Goal: Information Seeking & Learning: Understand process/instructions

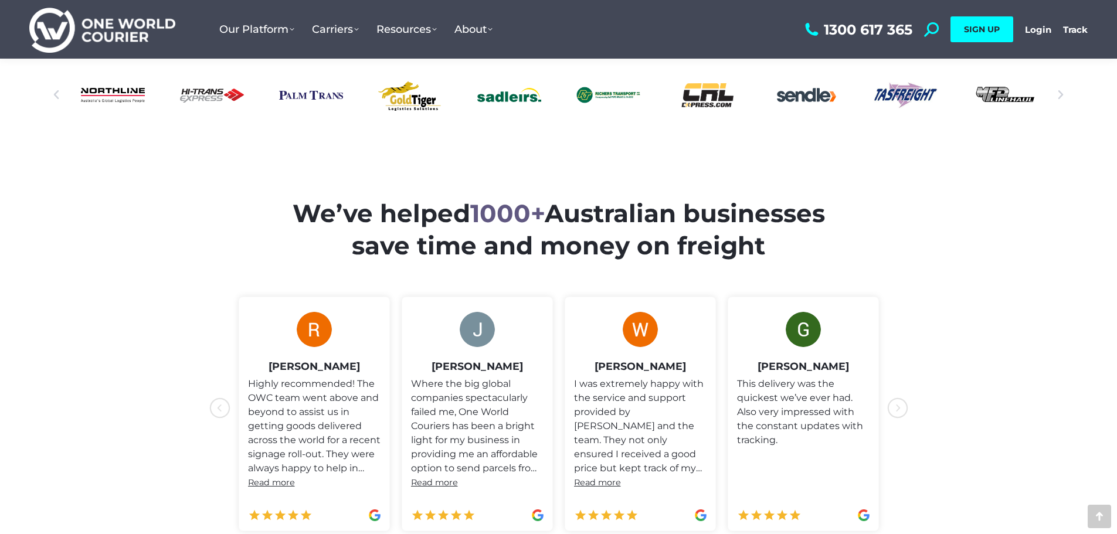
scroll to position [411, 0]
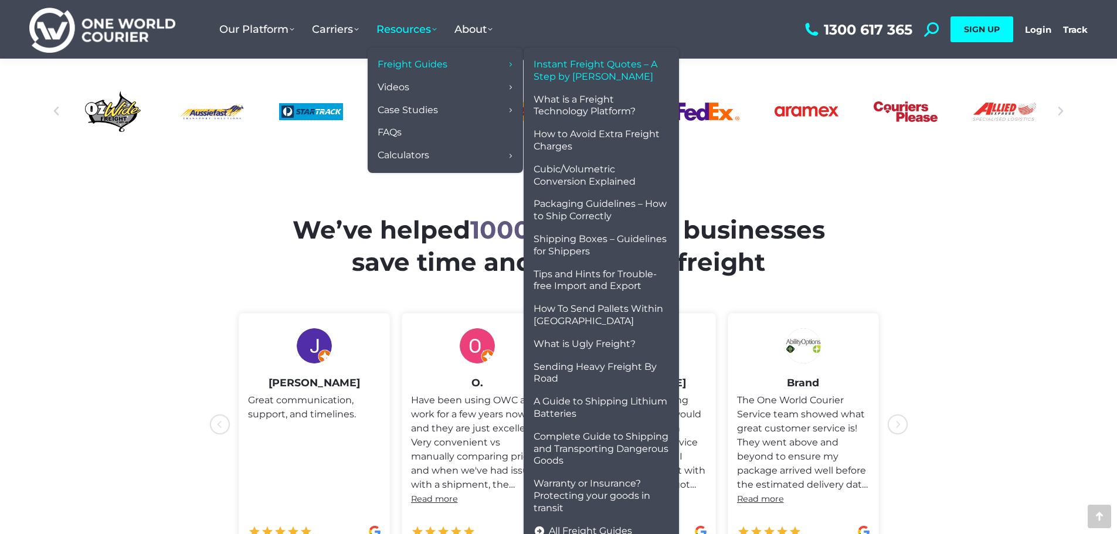
click at [597, 70] on span "Instant Freight Quotes – A Step by [PERSON_NAME]" at bounding box center [602, 71] width 136 height 25
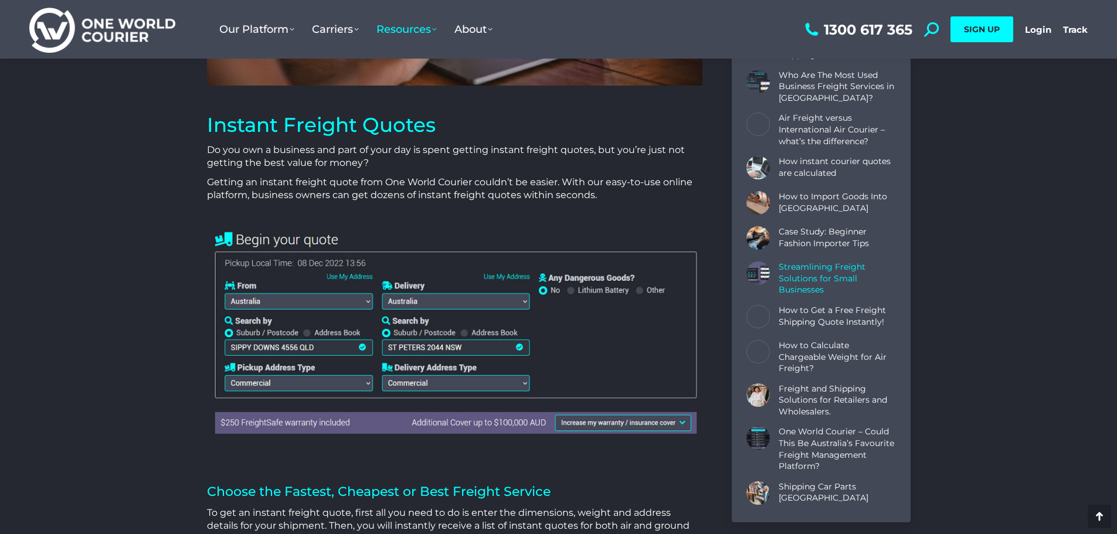
scroll to position [352, 0]
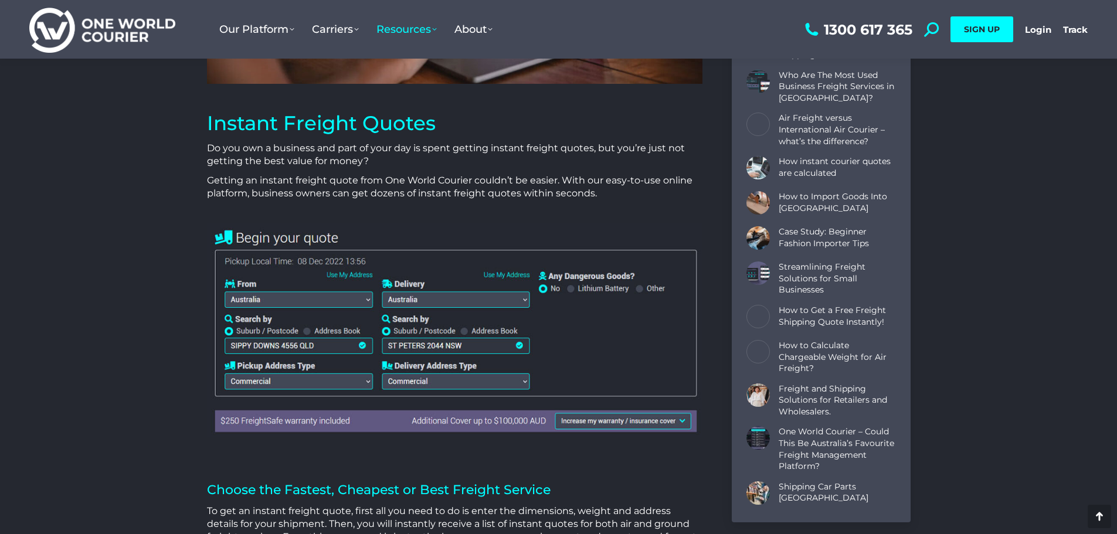
click at [343, 302] on img at bounding box center [455, 330] width 496 height 214
click at [327, 344] on img at bounding box center [455, 330] width 496 height 214
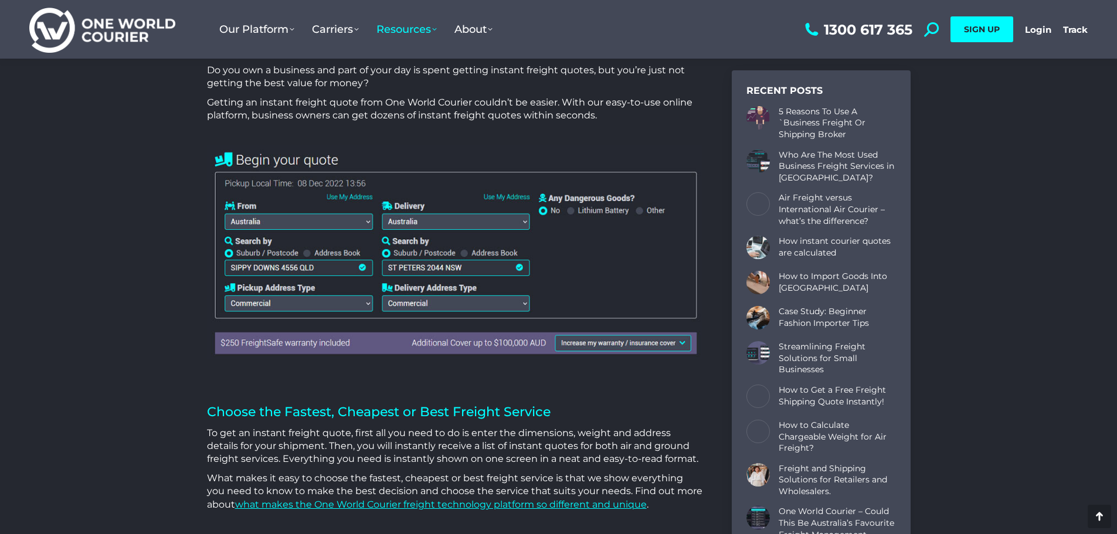
scroll to position [411, 0]
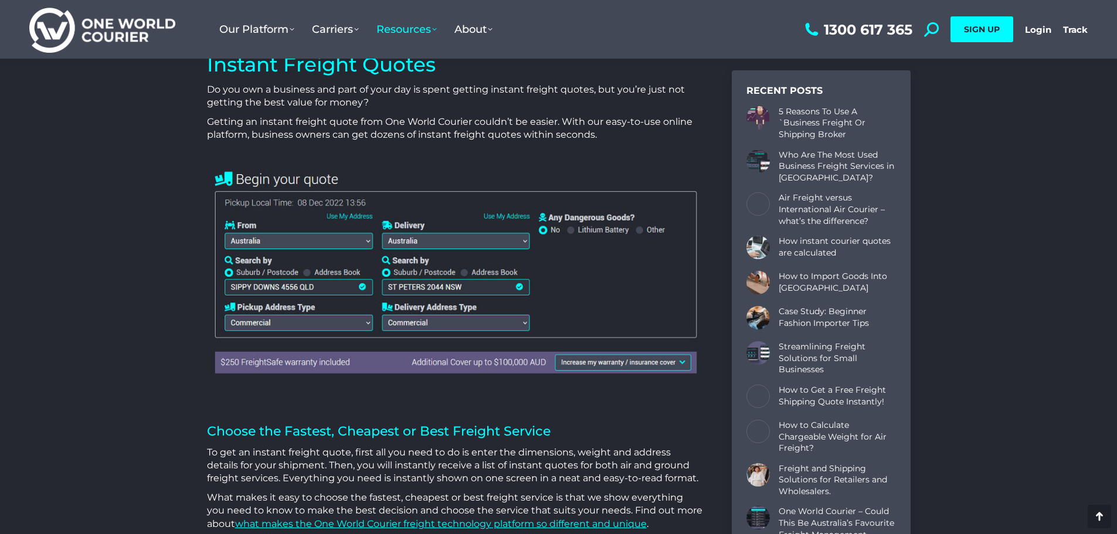
click at [341, 286] on img at bounding box center [455, 272] width 496 height 214
click at [357, 286] on img at bounding box center [455, 272] width 496 height 214
click at [233, 273] on img at bounding box center [455, 272] width 496 height 214
click at [299, 237] on img at bounding box center [455, 272] width 496 height 214
click at [296, 267] on img at bounding box center [455, 272] width 496 height 214
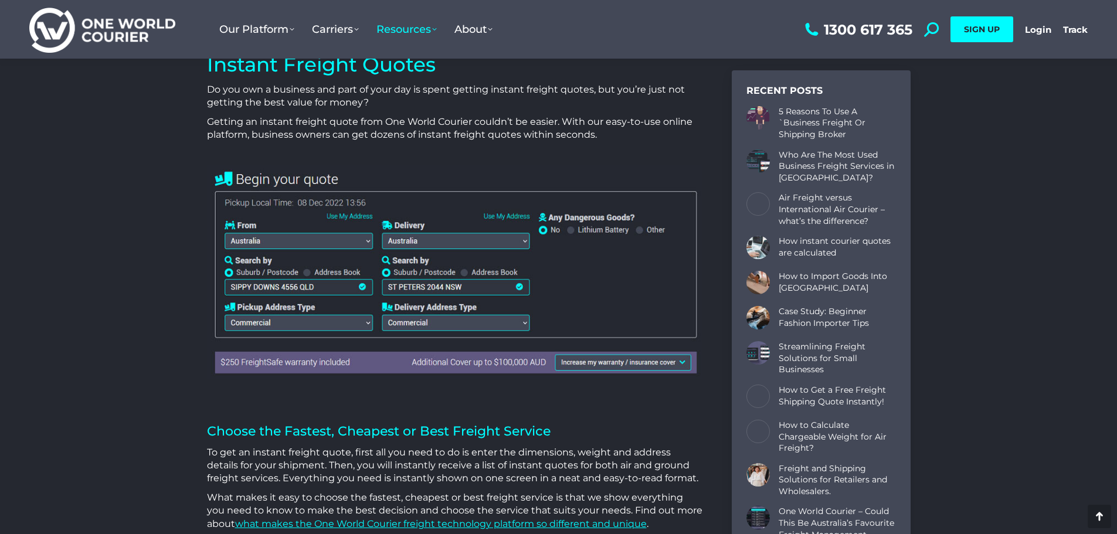
click at [292, 292] on img at bounding box center [455, 272] width 496 height 214
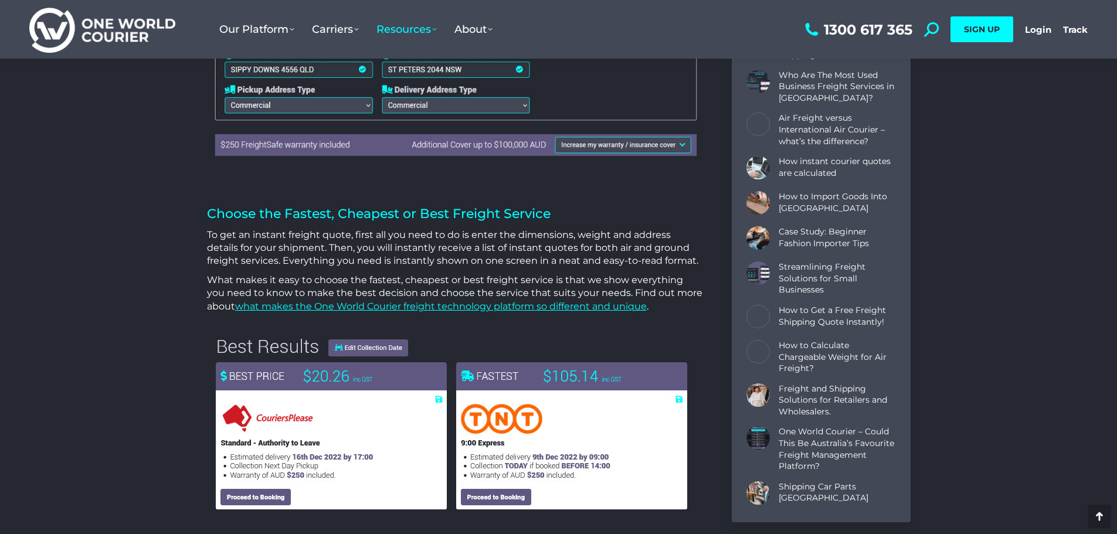
scroll to position [704, 0]
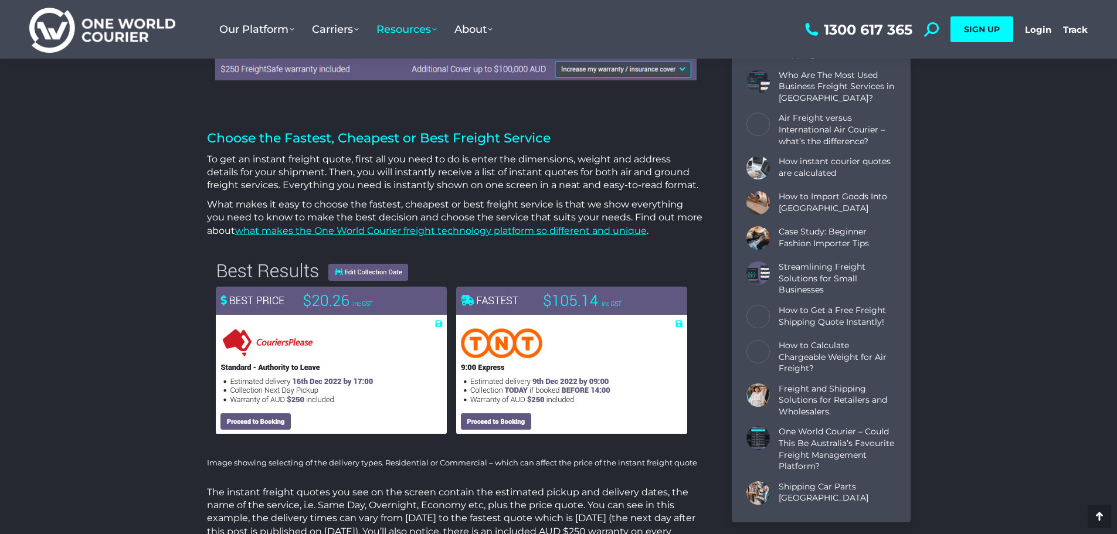
click at [378, 273] on img at bounding box center [450, 348] width 486 height 175
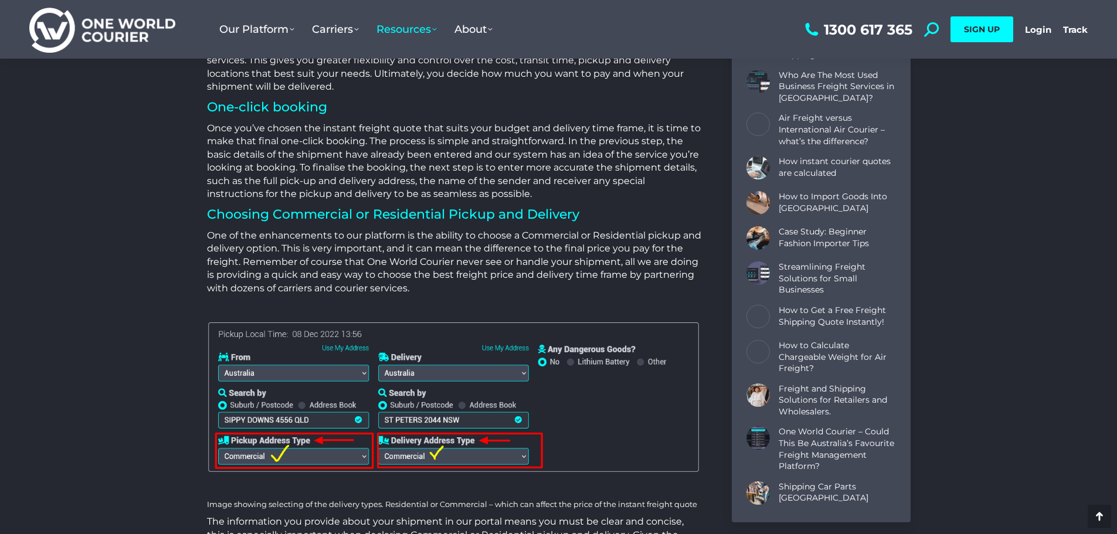
scroll to position [1936, 0]
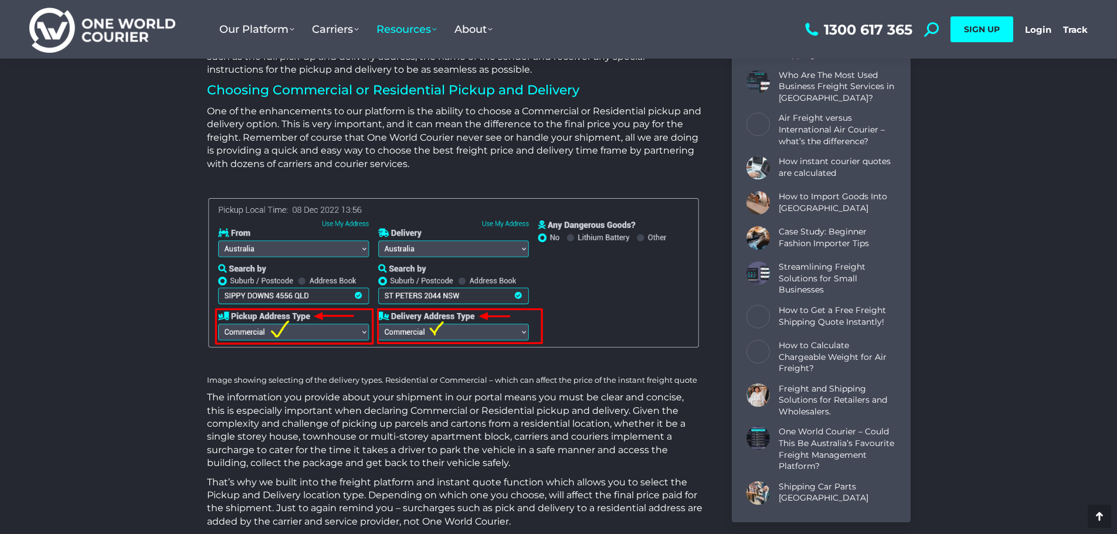
click at [263, 252] on img at bounding box center [455, 274] width 496 height 160
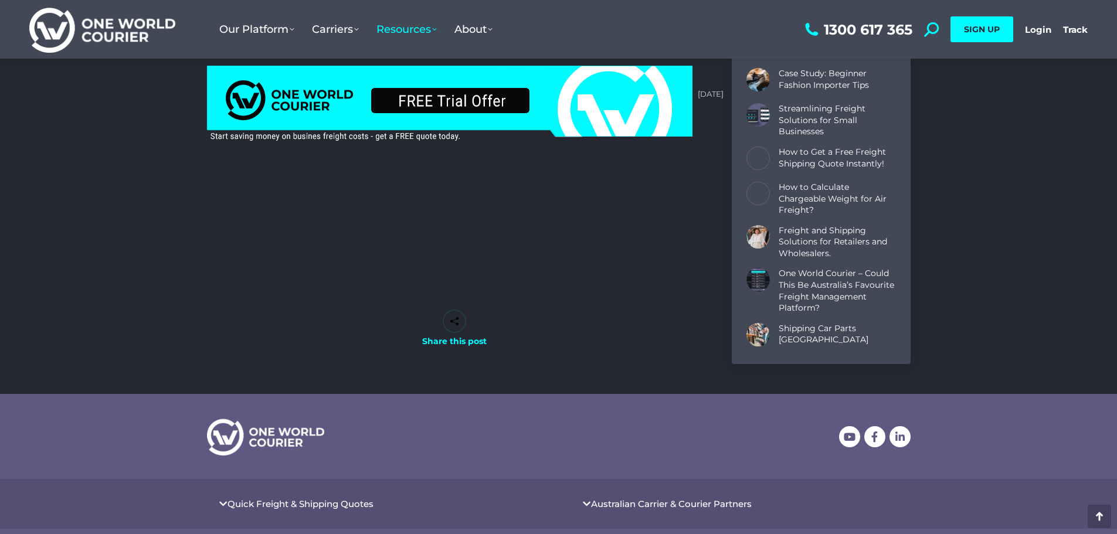
scroll to position [3520, 0]
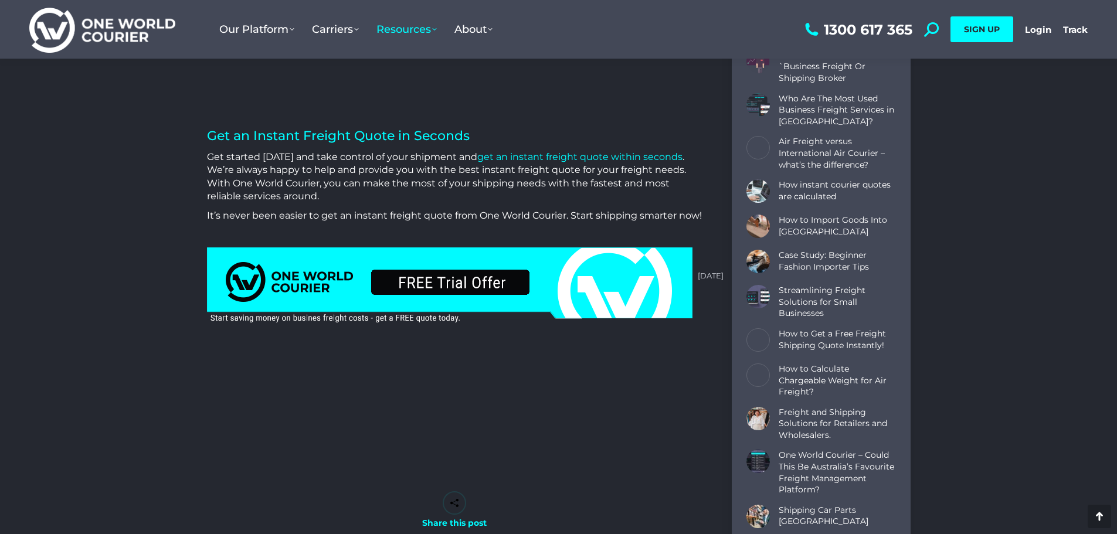
click at [596, 158] on link "get an instant freight quote within seconds" at bounding box center [579, 156] width 205 height 11
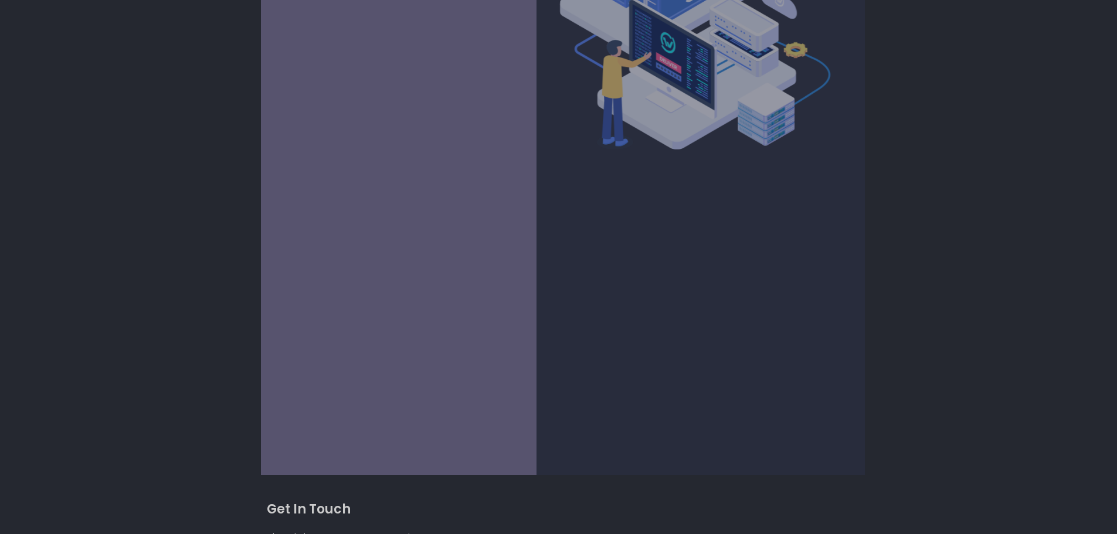
scroll to position [293, 0]
